Goal: Task Accomplishment & Management: Use online tool/utility

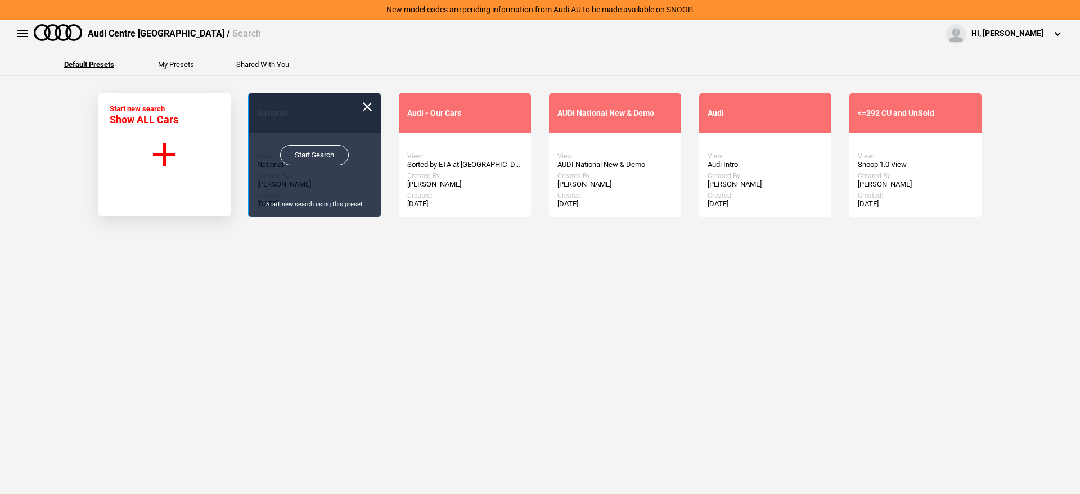
click at [331, 163] on link "Start Search" at bounding box center [314, 155] width 69 height 20
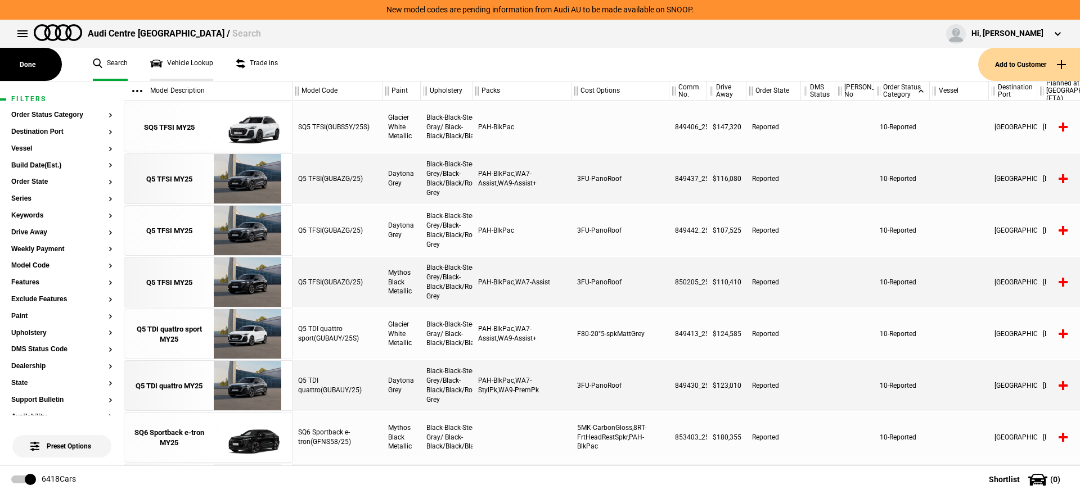
click at [185, 61] on link "Vehicle Lookup" at bounding box center [181, 64] width 63 height 33
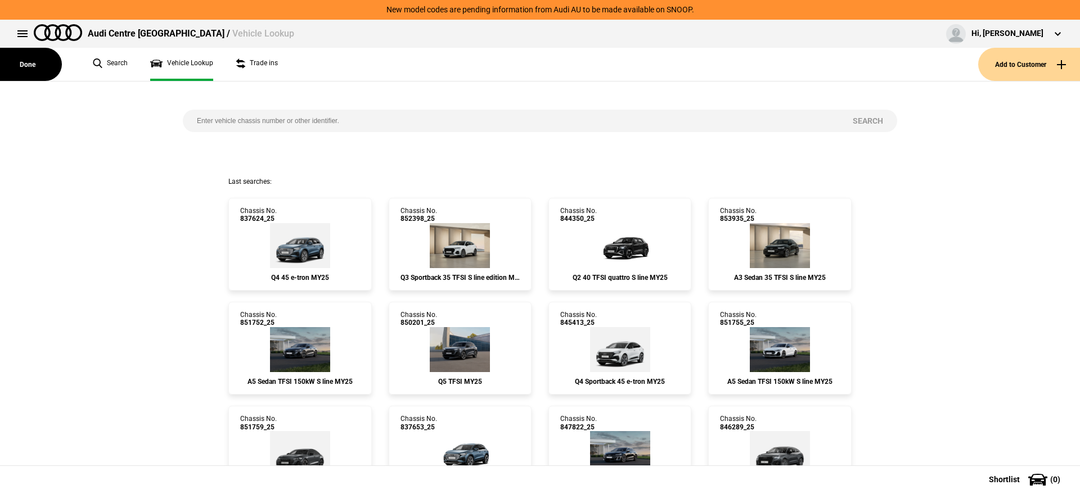
click at [248, 118] on input "search" at bounding box center [511, 121] width 656 height 22
paste input "854962"
type input "854962"
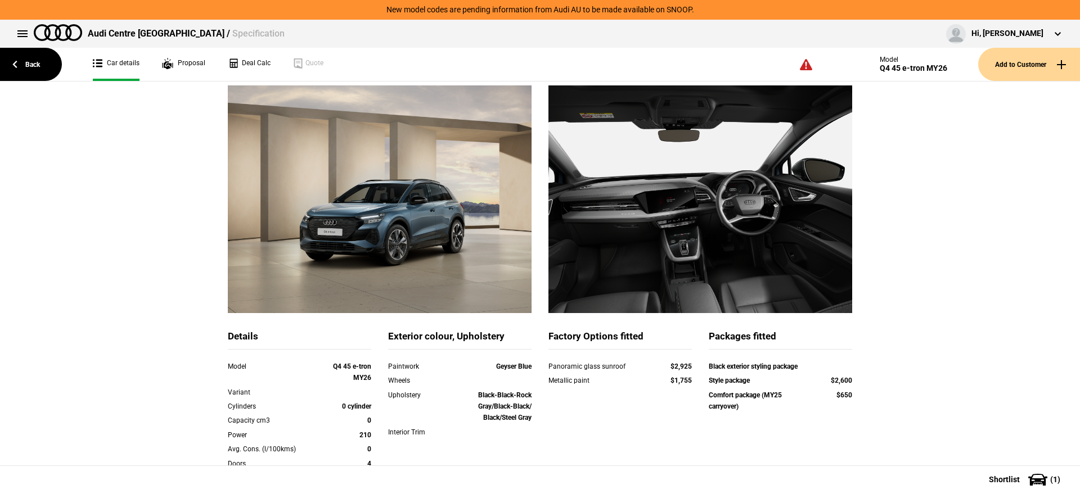
scroll to position [60, 0]
